Goal: Find contact information: Find contact information

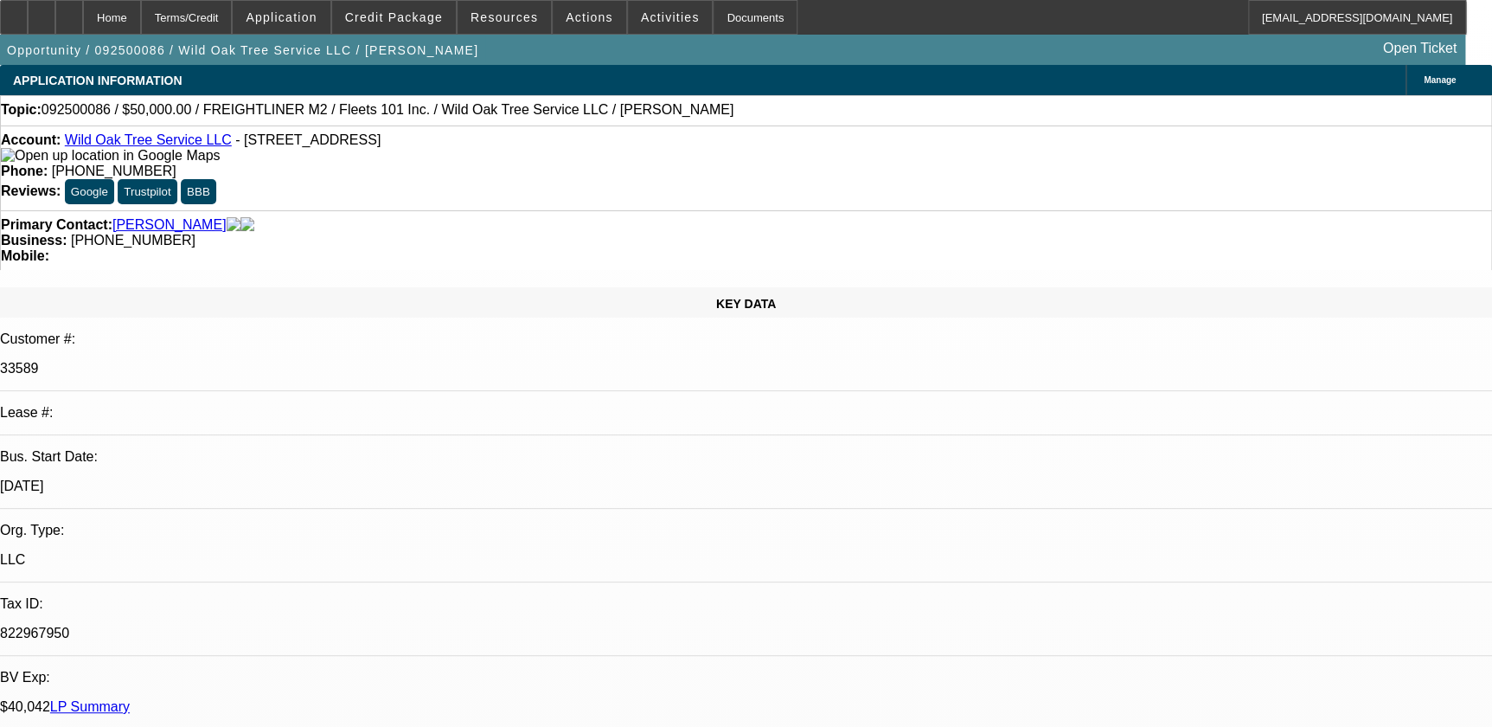
select select "0"
select select "2"
select select "0"
select select "2"
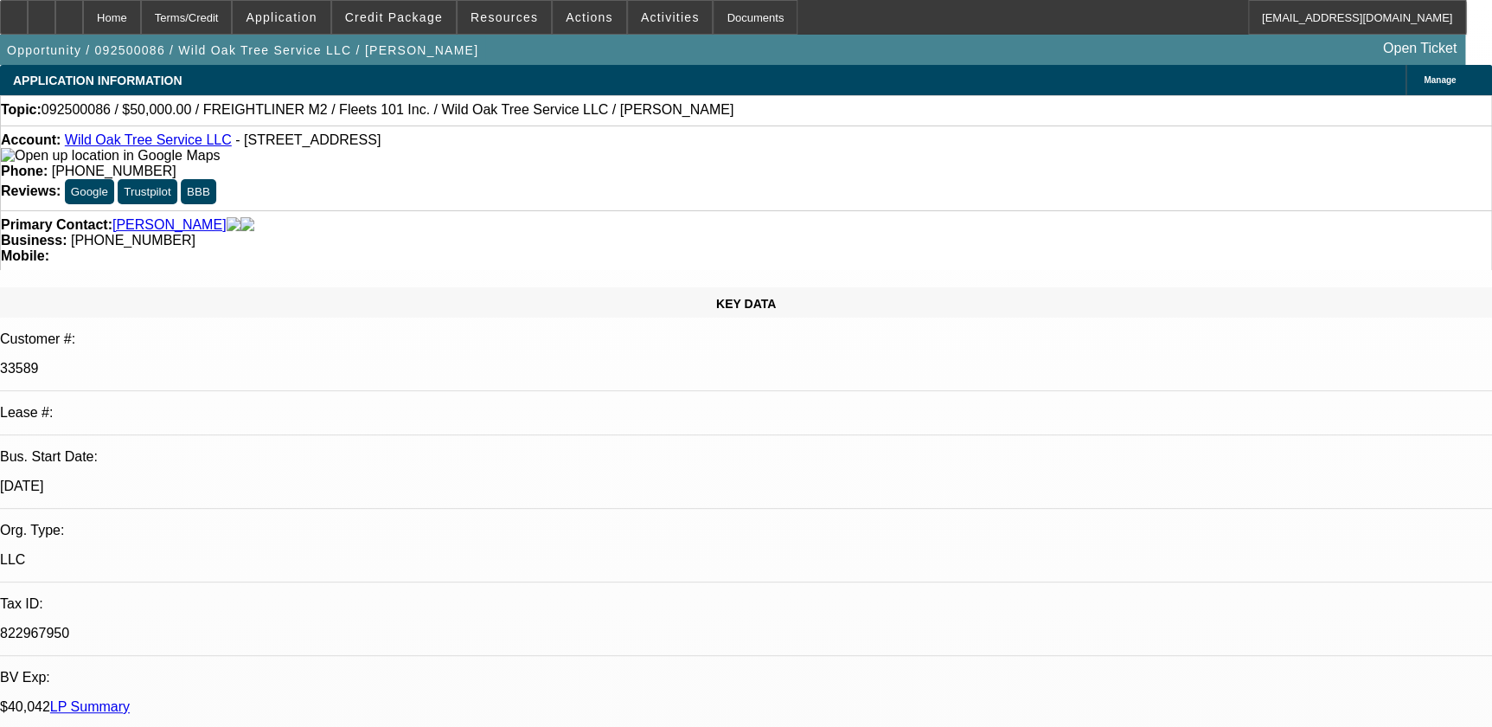
select select "0.1"
select select "2"
select select "0.1"
select select "1"
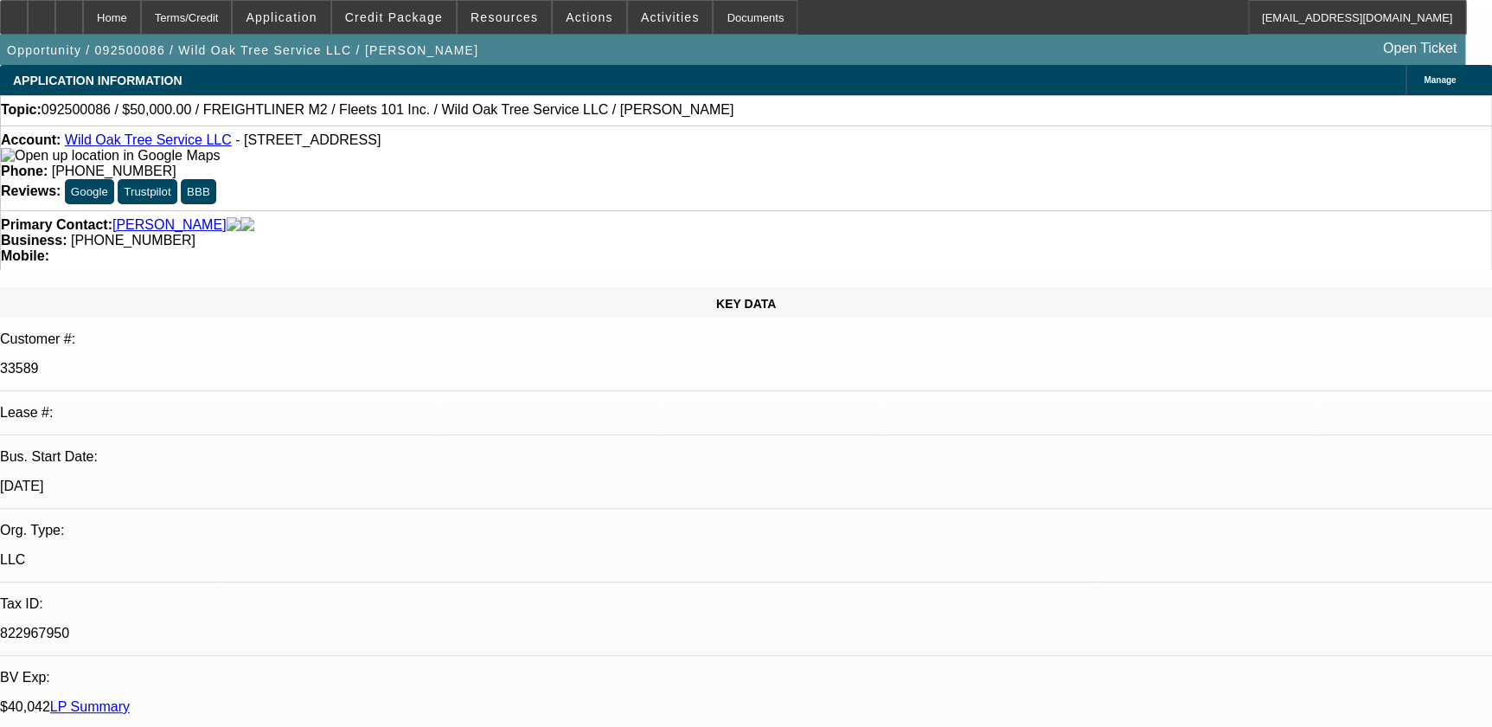
select select "2"
select select "6"
select select "1"
select select "2"
select select "4"
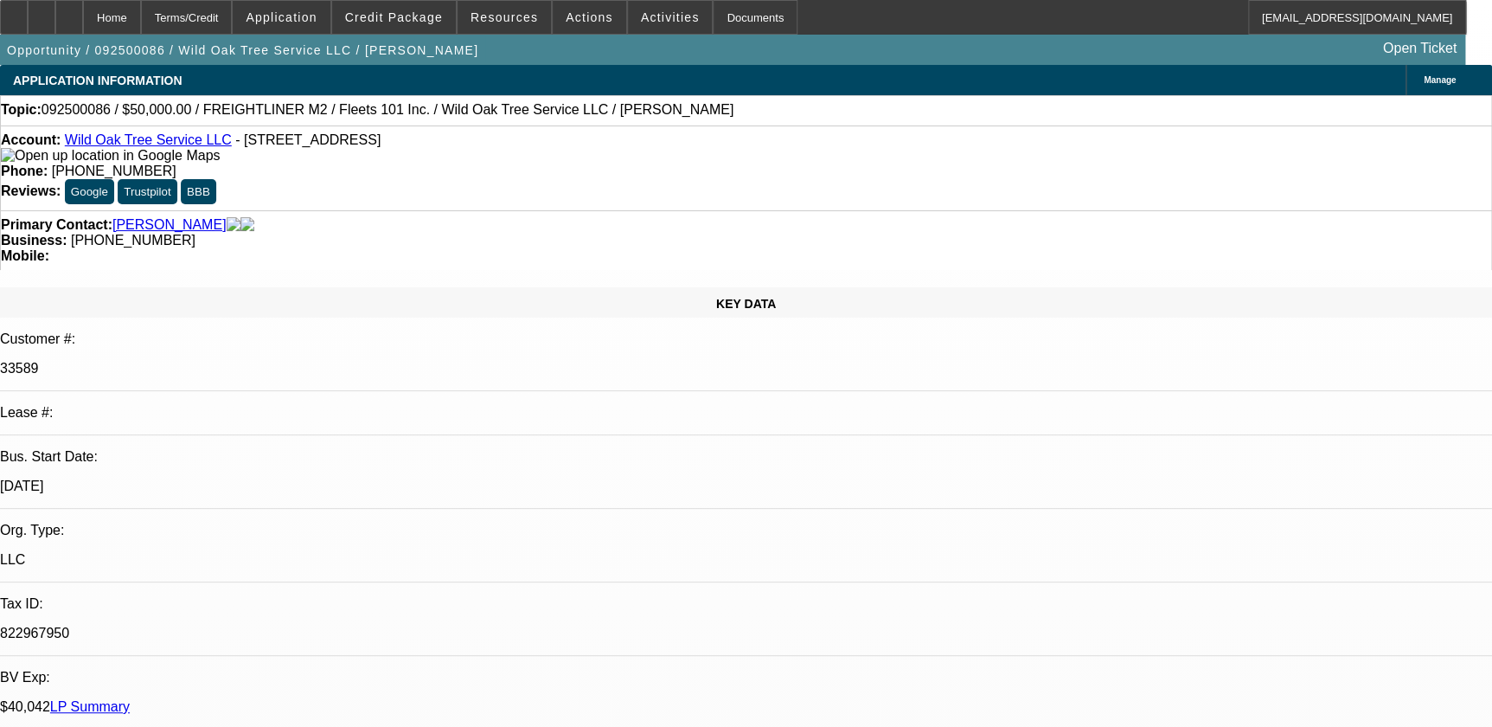
select select "1"
select select "2"
select select "4"
click at [176, 164] on span "[PHONE_NUMBER]" at bounding box center [114, 171] width 125 height 15
drag, startPoint x: 554, startPoint y: 144, endPoint x: 597, endPoint y: 132, distance: 44.7
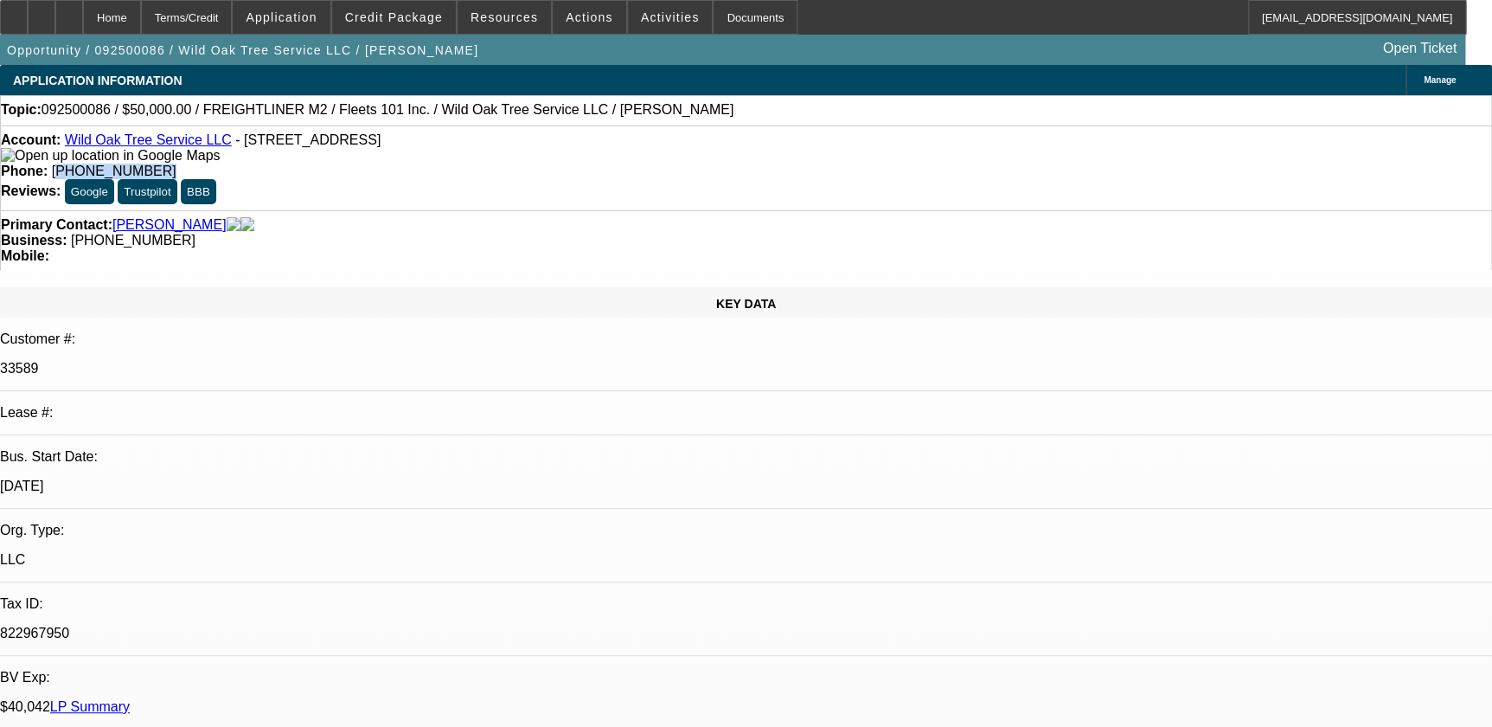
click at [626, 132] on div "Account: Wild Oak Tree Service LLC - [STREET_ADDRESS] Phone: [PHONE_NUMBER] Rev…" at bounding box center [746, 167] width 1492 height 85
drag, startPoint x: 597, startPoint y: 132, endPoint x: 568, endPoint y: 139, distance: 29.4
click at [580, 134] on div "Account: Wild Oak Tree Service LLC - [STREET_ADDRESS] Phone: [PHONE_NUMBER] Rev…" at bounding box center [746, 167] width 1492 height 85
click at [48, 164] on strong "Phone:" at bounding box center [24, 171] width 47 height 15
drag, startPoint x: 550, startPoint y: 144, endPoint x: 602, endPoint y: 146, distance: 51.9
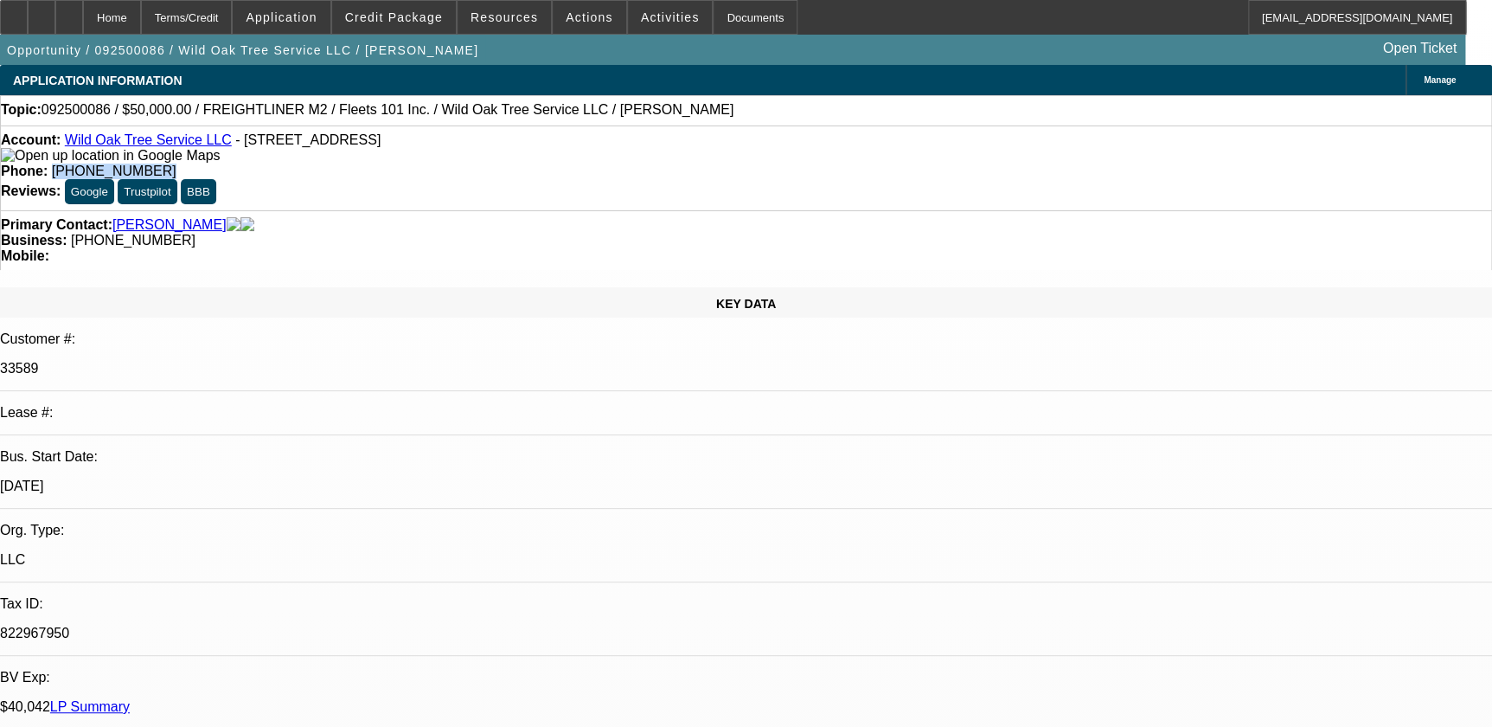
click at [622, 164] on div "Phone: [PHONE_NUMBER]" at bounding box center [746, 172] width 1491 height 16
drag, startPoint x: 602, startPoint y: 146, endPoint x: 583, endPoint y: 151, distance: 19.5
drag, startPoint x: 583, startPoint y: 151, endPoint x: 564, endPoint y: 147, distance: 19.3
click at [176, 164] on span "[PHONE_NUMBER]" at bounding box center [114, 171] width 125 height 15
drag, startPoint x: 549, startPoint y: 140, endPoint x: 621, endPoint y: 138, distance: 71.8
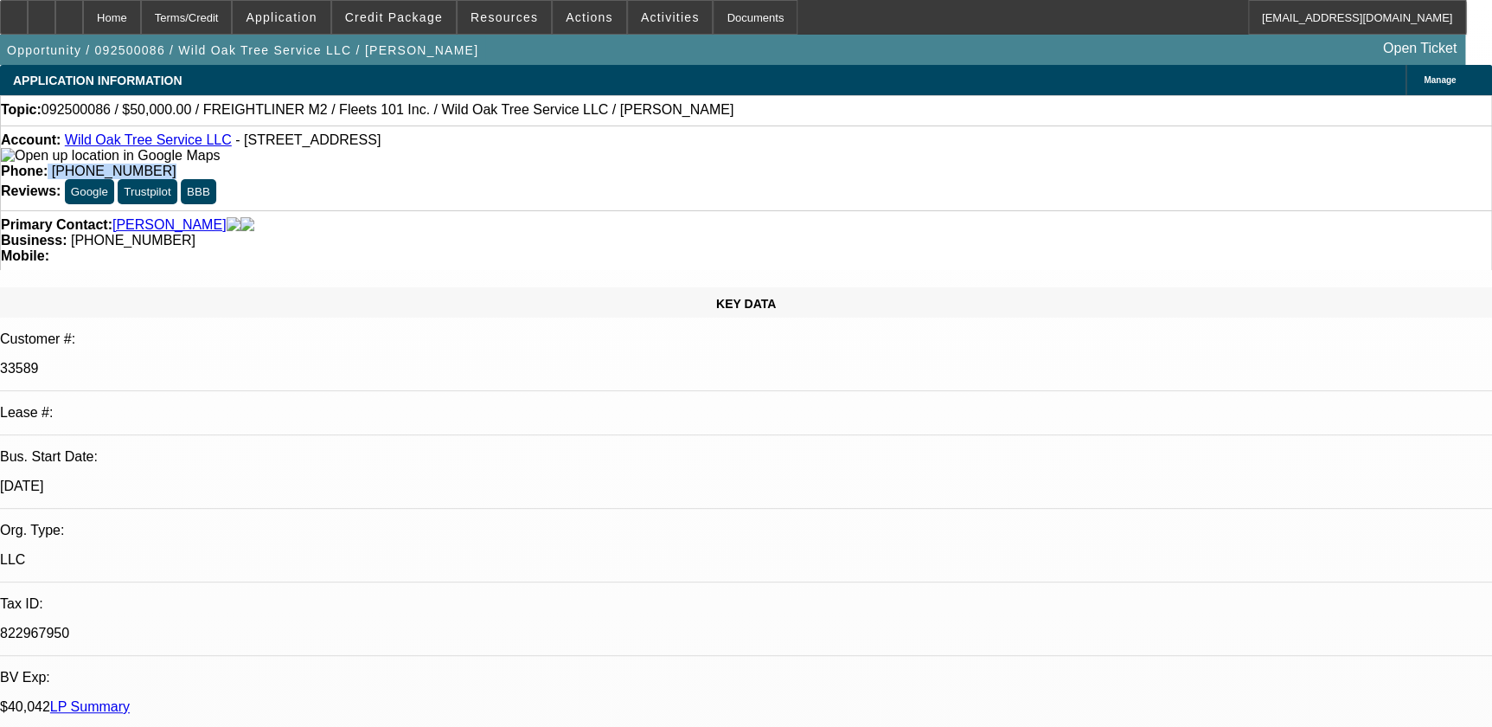
click at [634, 164] on div "Phone: [PHONE_NUMBER]" at bounding box center [746, 172] width 1491 height 16
drag, startPoint x: 621, startPoint y: 138, endPoint x: 600, endPoint y: 141, distance: 20.9
copy div "[PHONE_NUMBER]"
